Goal: Task Accomplishment & Management: Complete application form

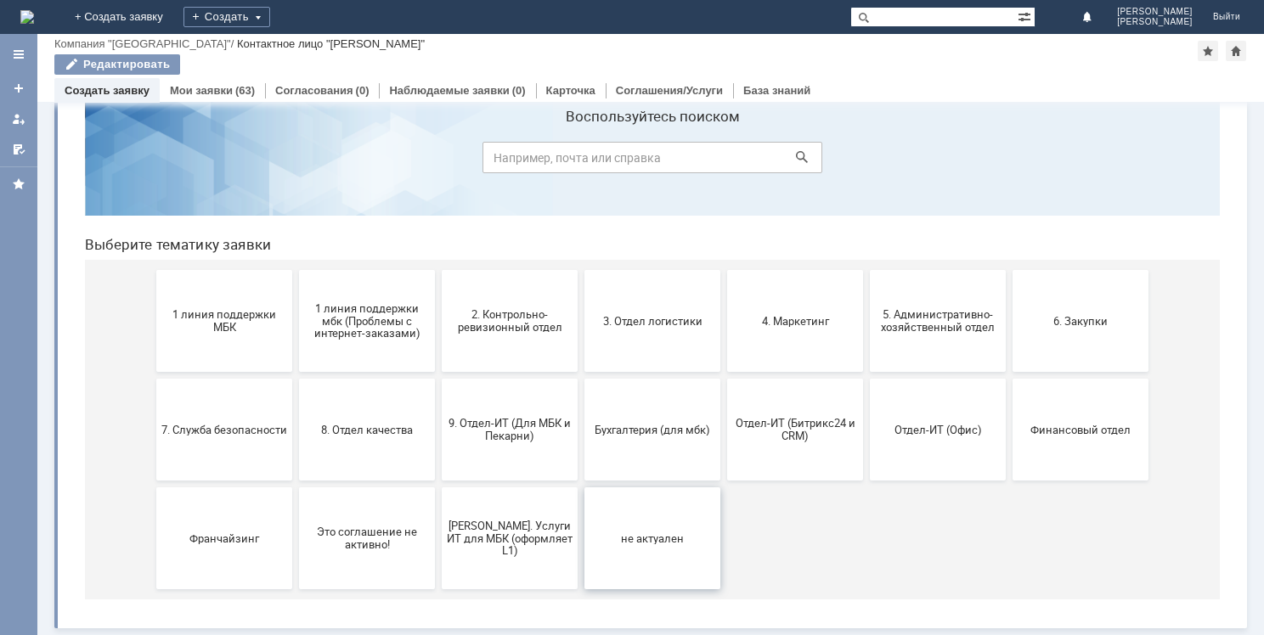
scroll to position [56, 0]
click at [510, 433] on span "9. Отдел-ИТ (Для МБК и Пекарни)" at bounding box center [510, 429] width 126 height 25
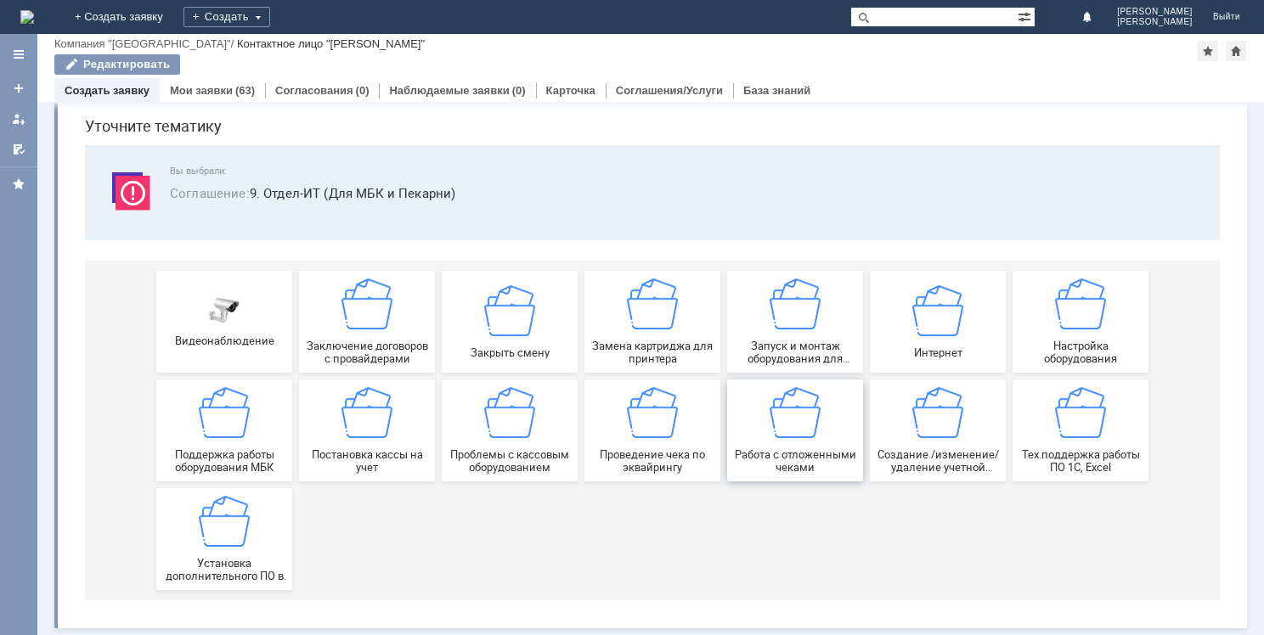
scroll to position [58, 0]
click at [909, 459] on span "Создание /изменение/удаление учетной записи пользователя МБК" at bounding box center [938, 461] width 126 height 25
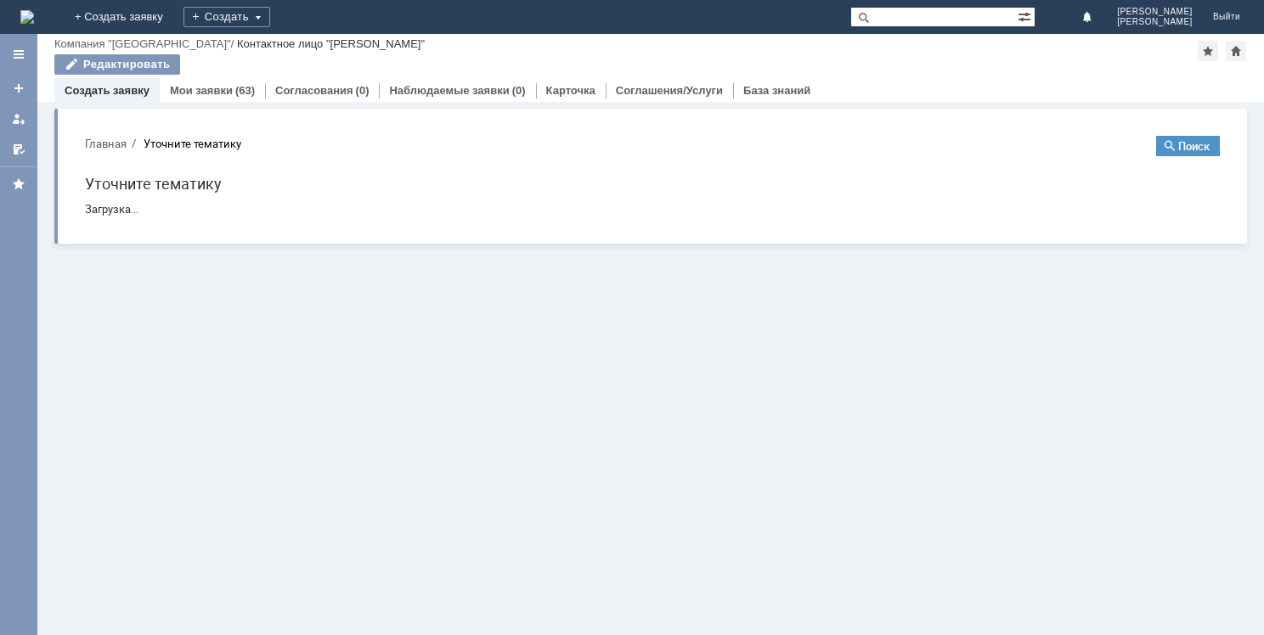
scroll to position [0, 0]
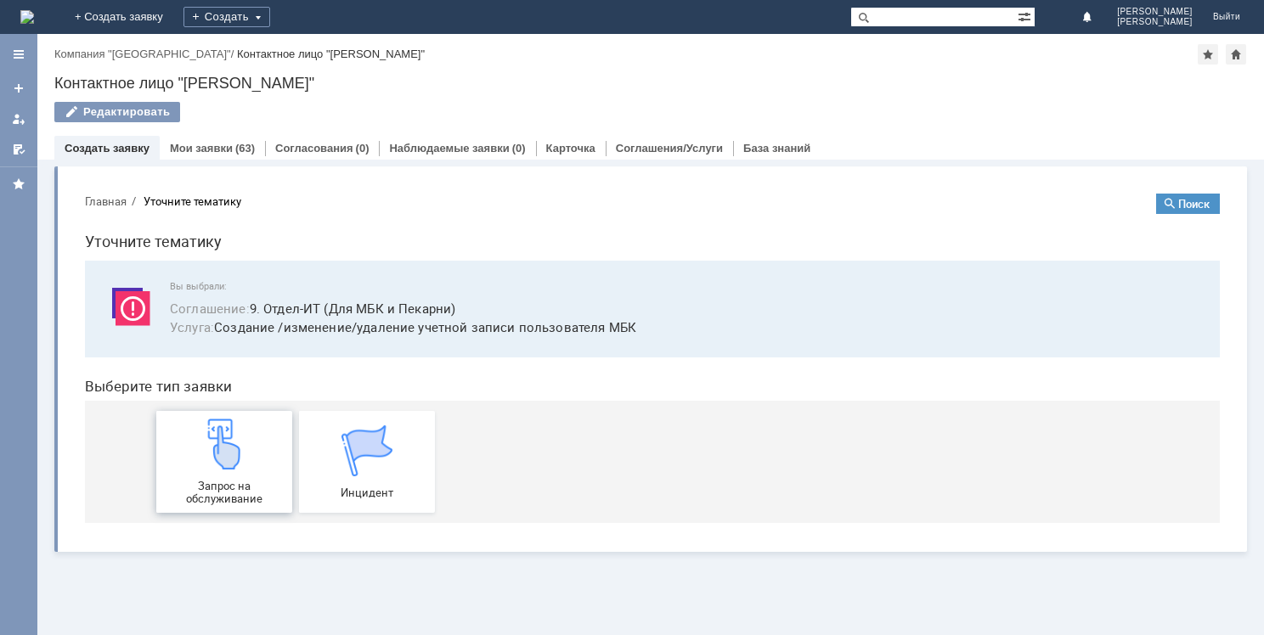
click at [221, 477] on div "Запрос на обслуживание" at bounding box center [224, 462] width 126 height 87
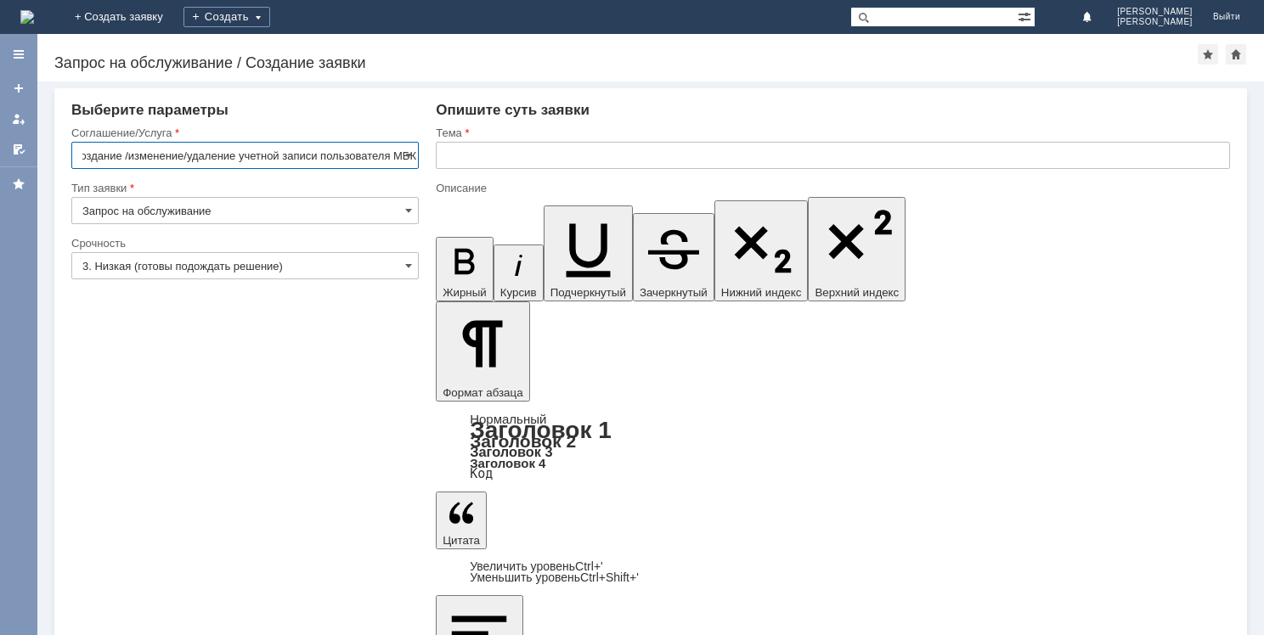
click at [470, 157] on input "text" at bounding box center [833, 155] width 794 height 27
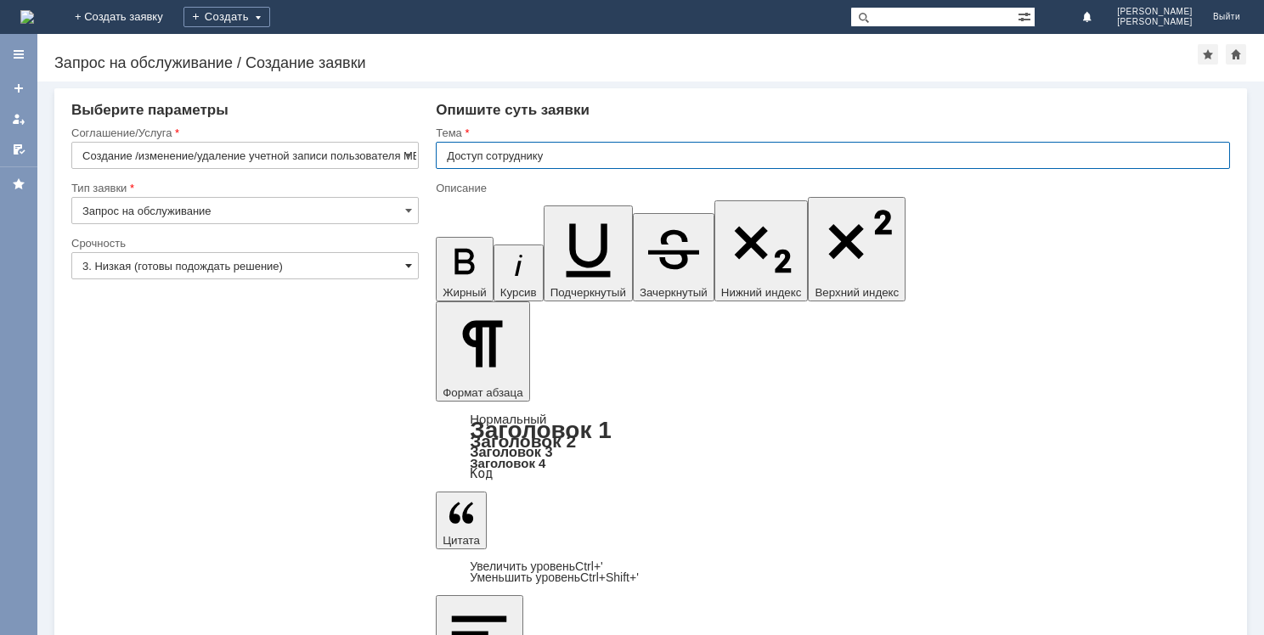
type input "Доступ сотруднику"
click at [406, 266] on span at bounding box center [408, 266] width 7 height 14
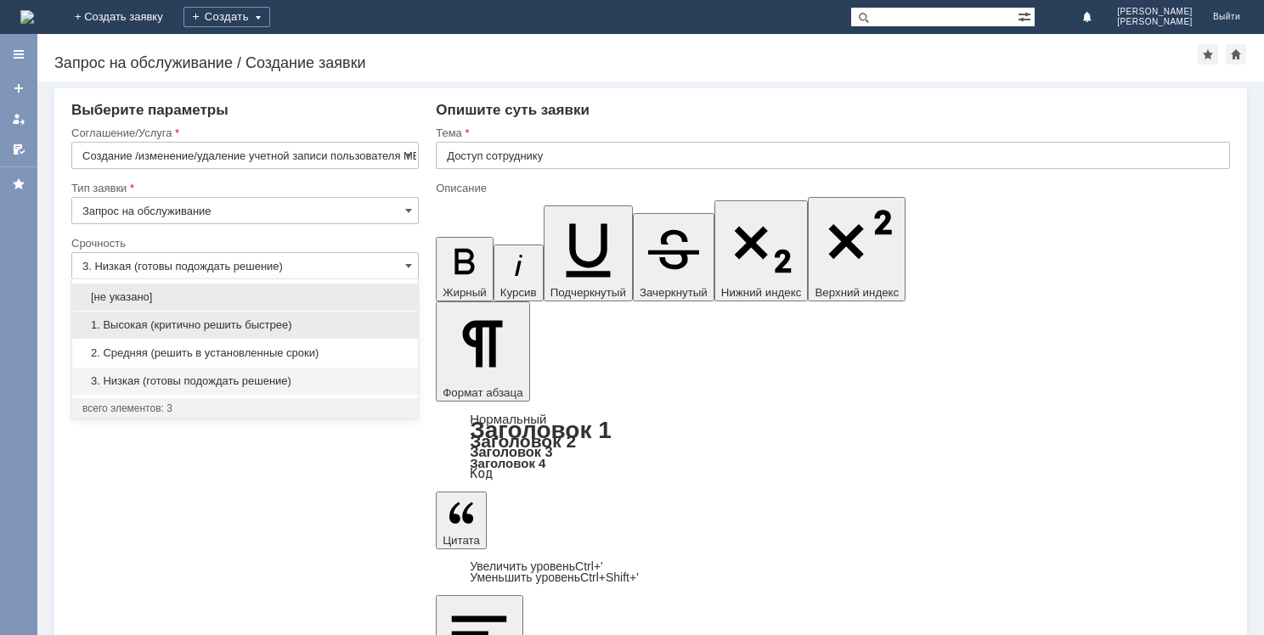
click at [306, 325] on span "1. Высокая (критично решить быстрее)" at bounding box center [244, 326] width 325 height 14
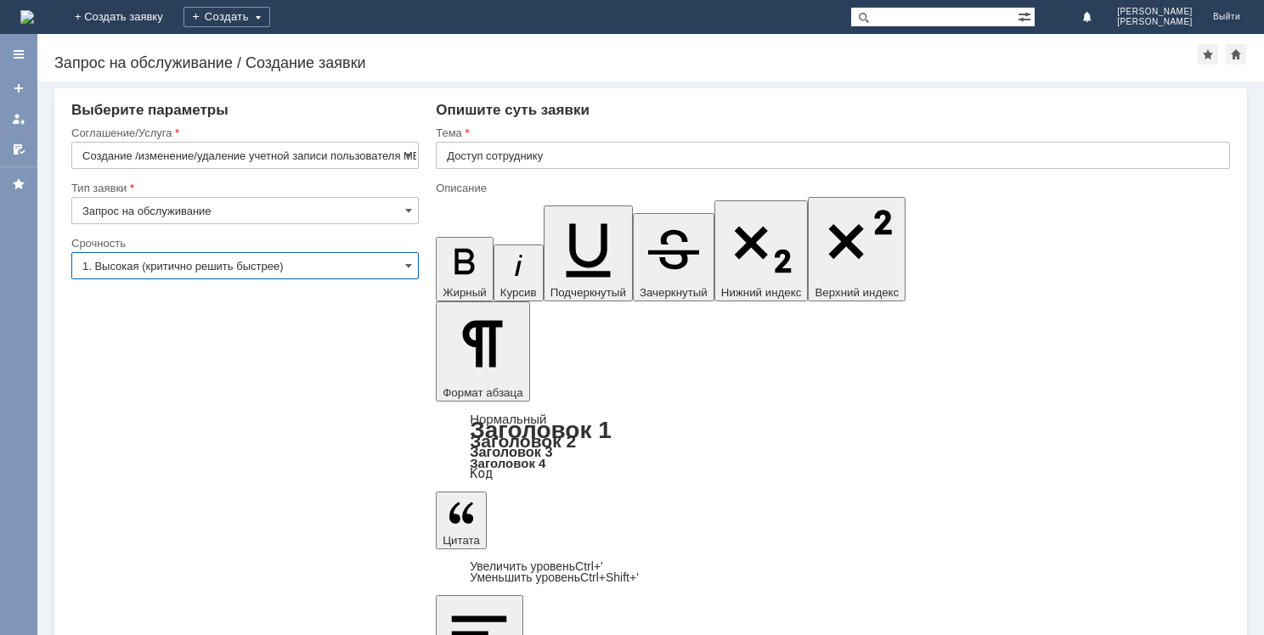
type input "1. Высокая (критично решить быстрее)"
